Goal: Transaction & Acquisition: Purchase product/service

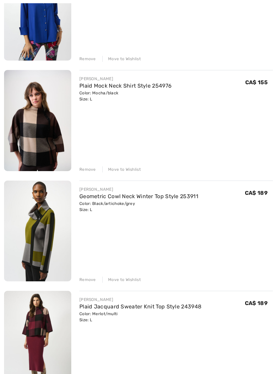
scroll to position [140, 0]
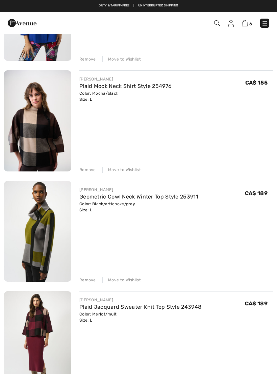
click at [85, 168] on div "Remove" at bounding box center [87, 170] width 17 height 6
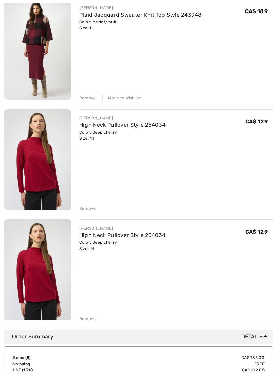
scroll to position [322, 0]
click at [87, 209] on div "Remove" at bounding box center [87, 208] width 17 height 6
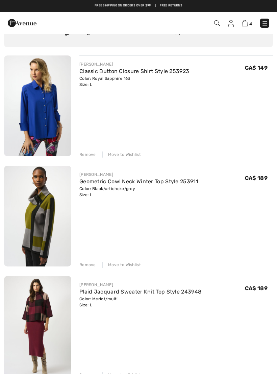
scroll to position [44, 0]
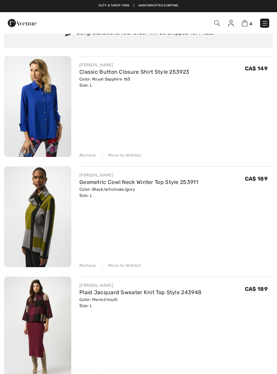
click at [86, 268] on div "Remove" at bounding box center [87, 265] width 17 height 6
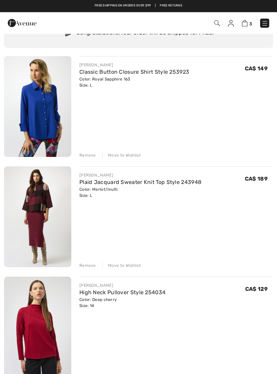
click at [88, 159] on div "JOSEPH RIBKOFF Classic Button Closure Shirt Style 253923 Color: Royal Sapphire …" at bounding box center [138, 217] width 269 height 323
click at [86, 156] on div "Remove" at bounding box center [87, 155] width 17 height 6
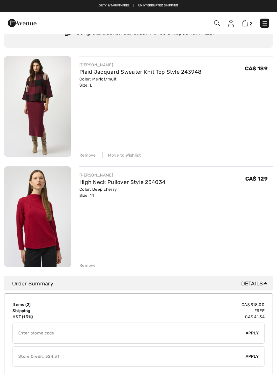
click at [85, 267] on div "Remove" at bounding box center [87, 265] width 17 height 6
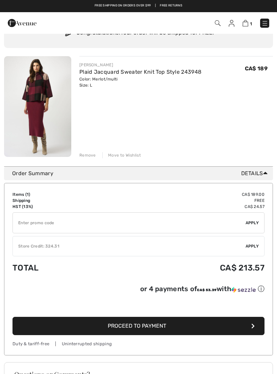
click at [143, 73] on link "Plaid Jacquard Sweater Knit Top Style 243948" at bounding box center [140, 72] width 122 height 6
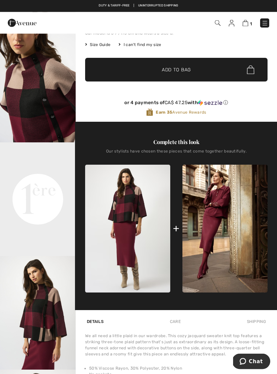
scroll to position [118, 0]
click at [46, 180] on video "Your browser does not support the video tag." at bounding box center [38, 161] width 76 height 38
click at [36, 180] on video "Your browser does not support the video tag." at bounding box center [38, 161] width 76 height 38
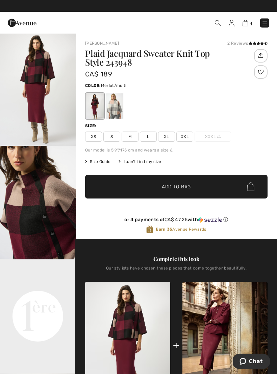
scroll to position [0, 0]
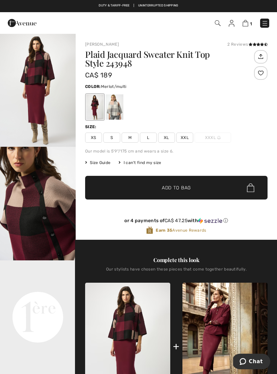
click at [0, 298] on video "Your browser does not support the video tag." at bounding box center [38, 279] width 76 height 38
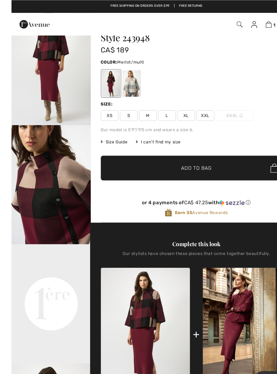
scroll to position [11, 0]
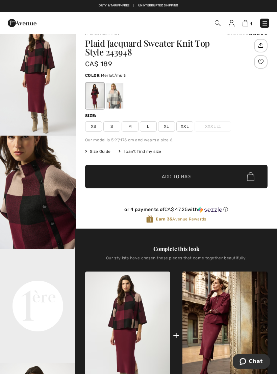
click at [247, 23] on img at bounding box center [246, 23] width 6 height 6
